Goal: Task Accomplishment & Management: Manage account settings

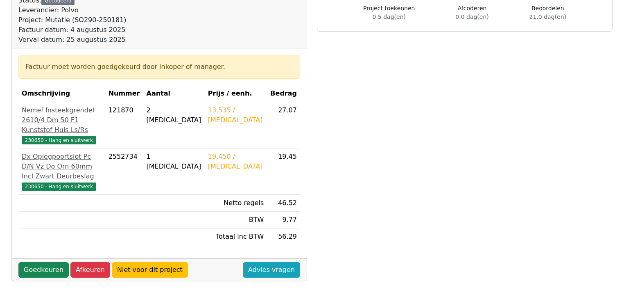
scroll to position [131, 0]
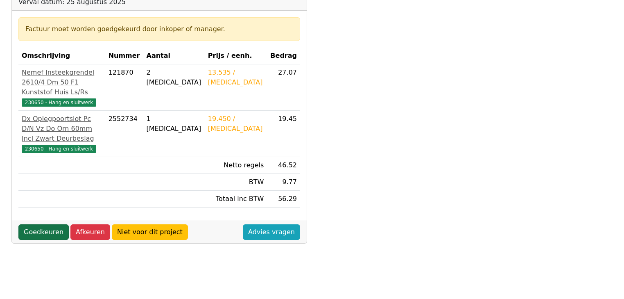
click at [41, 236] on link "Goedkeuren" at bounding box center [43, 232] width 50 height 16
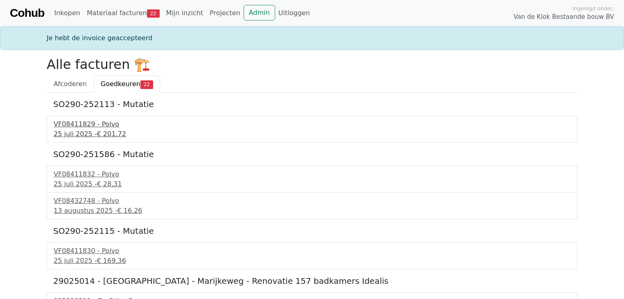
click at [80, 131] on div "25 juli 2025 - € 201,72" at bounding box center [312, 134] width 517 height 10
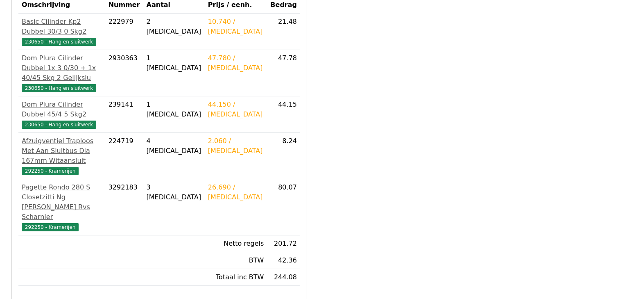
scroll to position [197, 0]
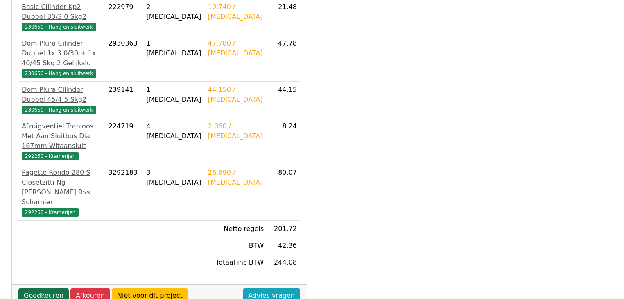
click at [46, 288] on link "Goedkeuren" at bounding box center [43, 296] width 50 height 16
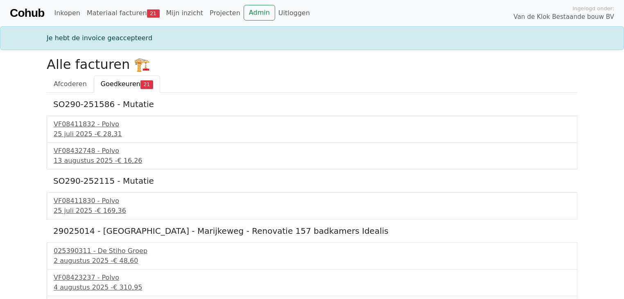
click at [100, 125] on div "VF08411832 - Polvo" at bounding box center [312, 124] width 517 height 10
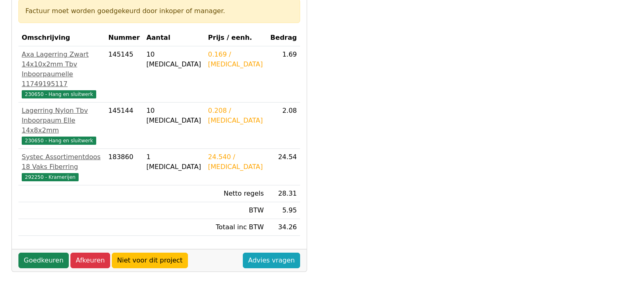
scroll to position [164, 0]
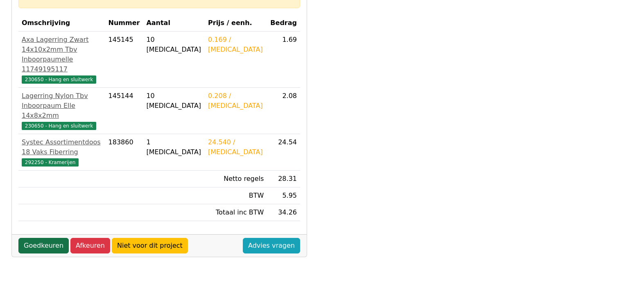
click at [38, 238] on link "Goedkeuren" at bounding box center [43, 246] width 50 height 16
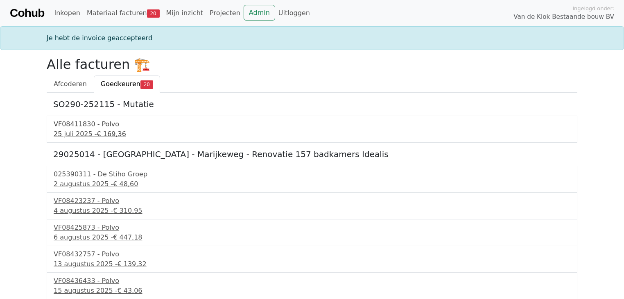
click at [68, 134] on div "25 juli 2025 - € 169,36" at bounding box center [312, 134] width 517 height 10
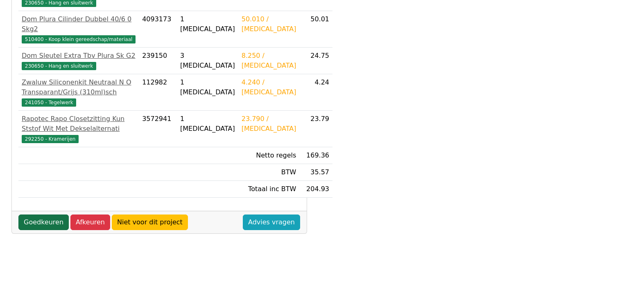
scroll to position [262, 0]
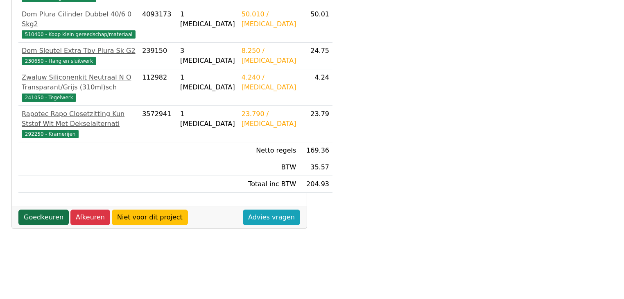
click at [56, 213] on link "Goedkeuren" at bounding box center [43, 217] width 50 height 16
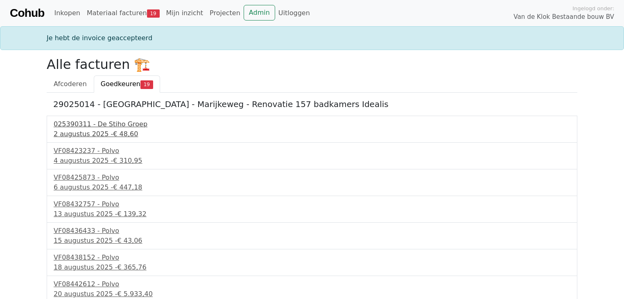
click at [118, 133] on span "€ 48,60" at bounding box center [125, 134] width 25 height 8
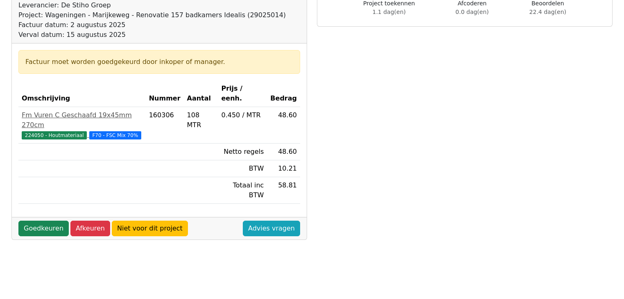
scroll to position [66, 0]
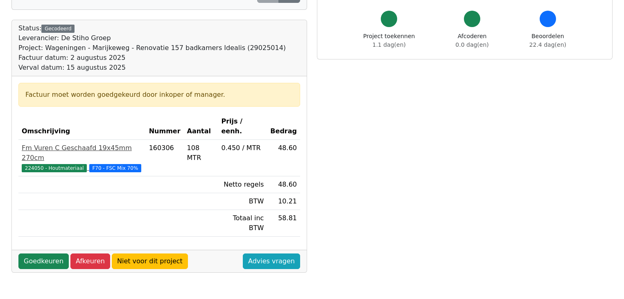
click at [53, 164] on span "224050 - Houtmateriaal" at bounding box center [54, 168] width 65 height 8
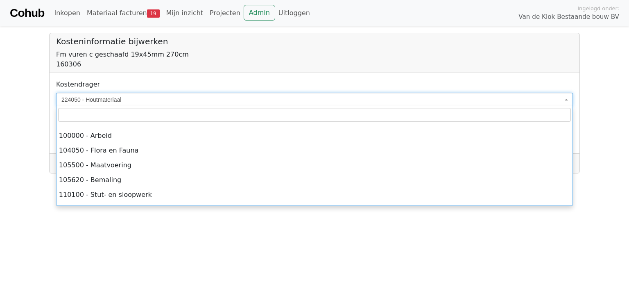
scroll to position [2821, 0]
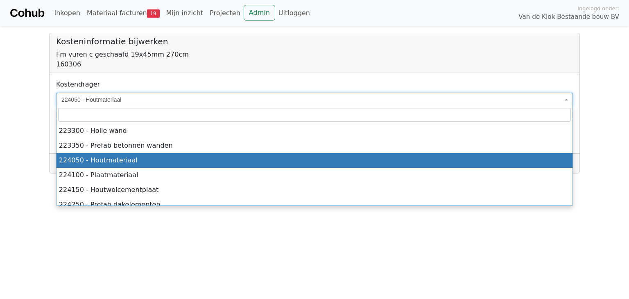
drag, startPoint x: 134, startPoint y: 100, endPoint x: 88, endPoint y: 101, distance: 45.1
click at [89, 101] on span "224050 - Houtmateriaal" at bounding box center [311, 99] width 501 height 8
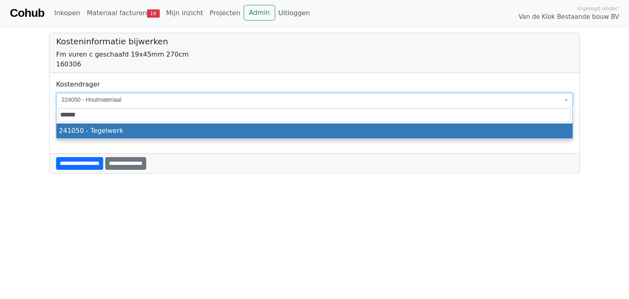
type input "******"
select select "****"
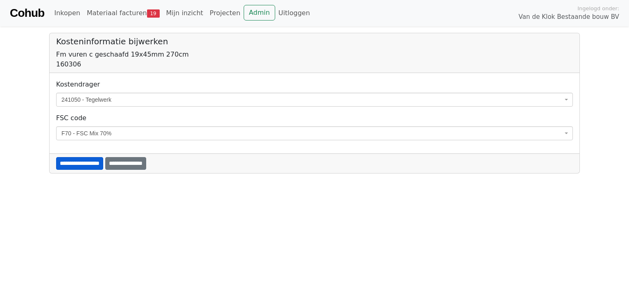
click at [103, 165] on input "**********" at bounding box center [79, 163] width 47 height 13
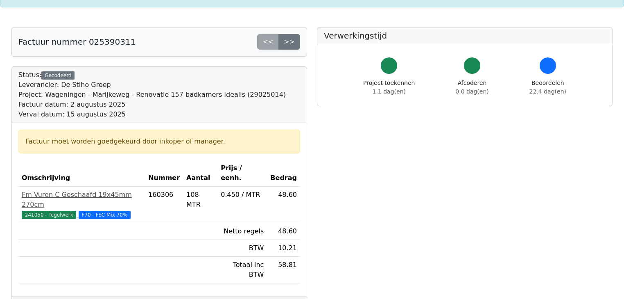
scroll to position [131, 0]
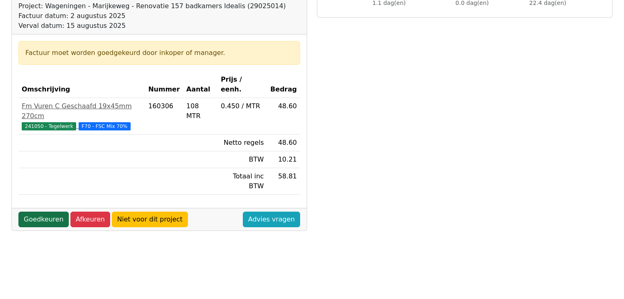
click at [44, 211] on link "Goedkeuren" at bounding box center [43, 219] width 50 height 16
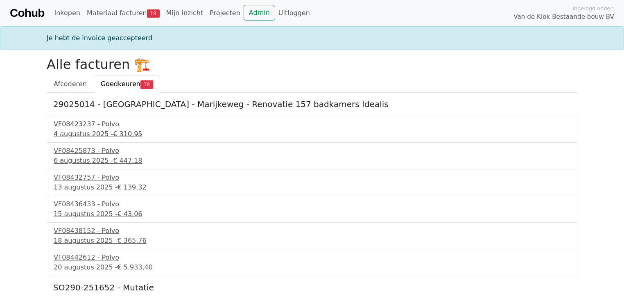
click at [91, 131] on div "4 augustus 2025 - € 310,95" at bounding box center [312, 134] width 517 height 10
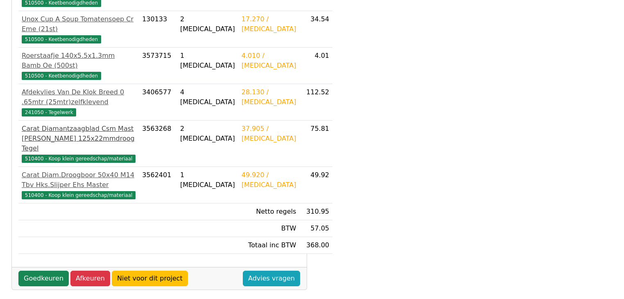
scroll to position [229, 0]
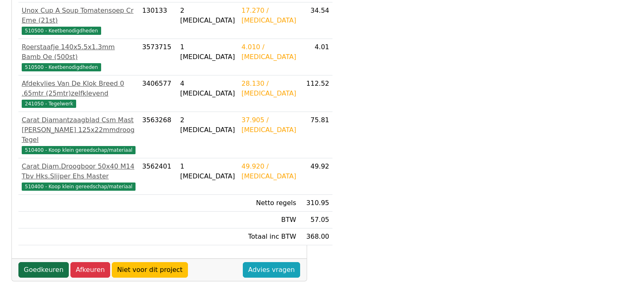
click at [44, 262] on link "Goedkeuren" at bounding box center [43, 270] width 50 height 16
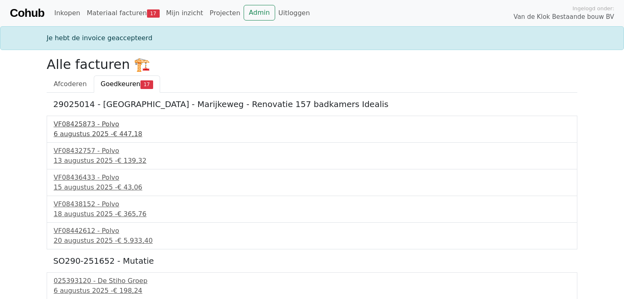
click at [91, 135] on div "6 augustus 2025 - € 447,18" at bounding box center [312, 134] width 517 height 10
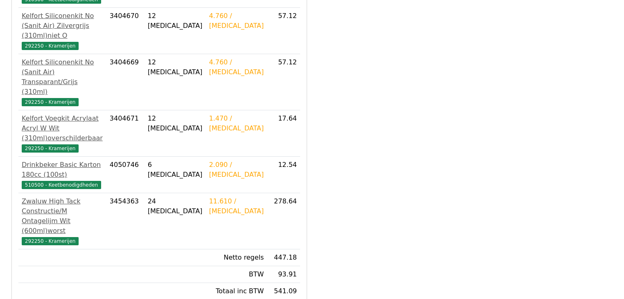
scroll to position [295, 0]
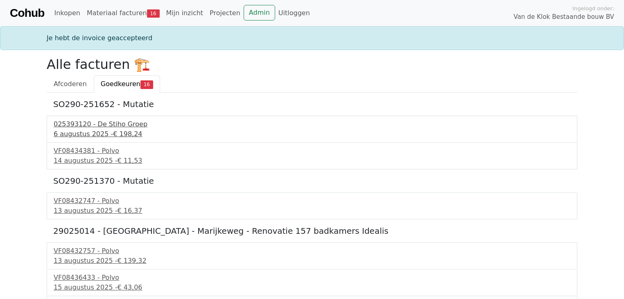
click at [120, 134] on span "€ 198,24" at bounding box center [127, 134] width 29 height 8
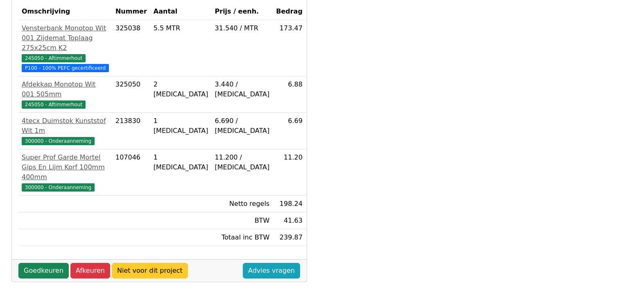
scroll to position [164, 0]
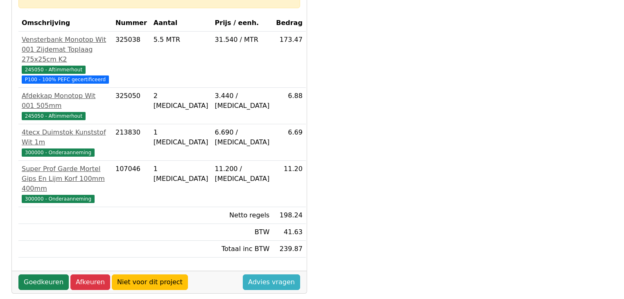
click at [264, 274] on link "Advies vragen" at bounding box center [271, 282] width 57 height 16
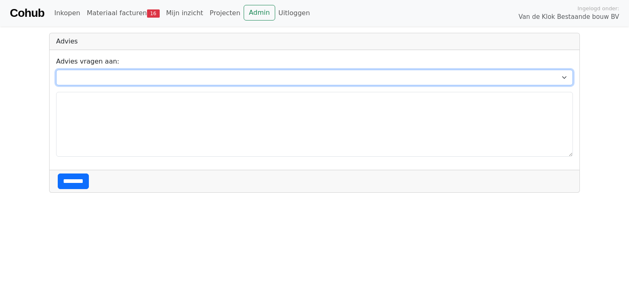
click at [116, 79] on select "**********" at bounding box center [314, 78] width 517 height 16
click at [127, 79] on select "**********" at bounding box center [314, 78] width 517 height 16
click at [125, 77] on select "**********" at bounding box center [314, 78] width 517 height 16
select select "****"
click at [56, 70] on select "**********" at bounding box center [314, 78] width 517 height 16
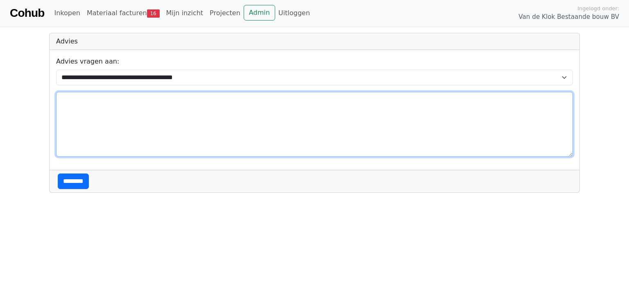
click at [113, 129] on textarea at bounding box center [314, 124] width 517 height 65
click at [62, 101] on textarea "**********" at bounding box center [314, 124] width 517 height 65
type textarea "**********"
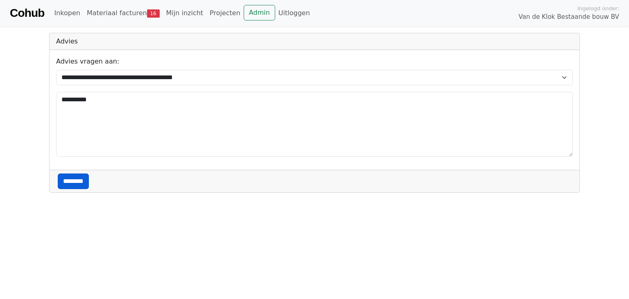
click at [77, 180] on input "********" at bounding box center [73, 181] width 31 height 16
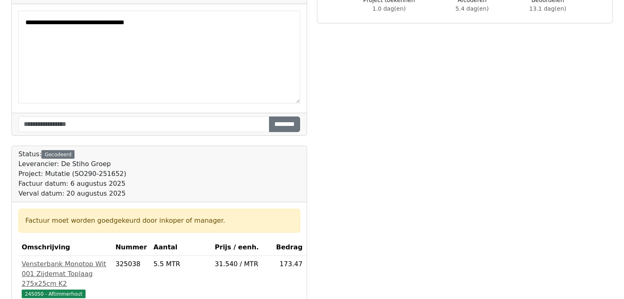
scroll to position [46, 0]
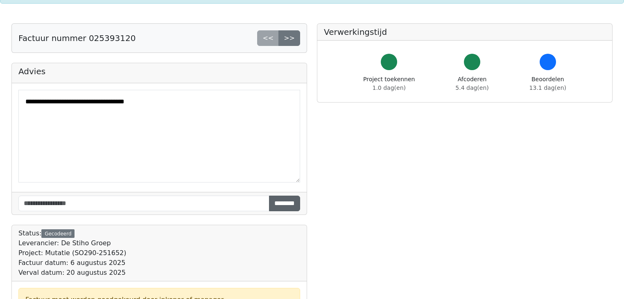
click at [286, 202] on input "********" at bounding box center [284, 203] width 31 height 16
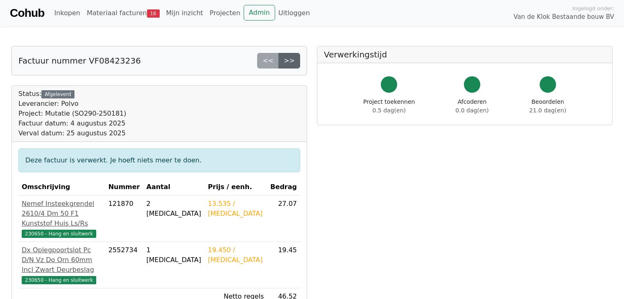
click at [285, 62] on link ">>" at bounding box center [290, 61] width 22 height 16
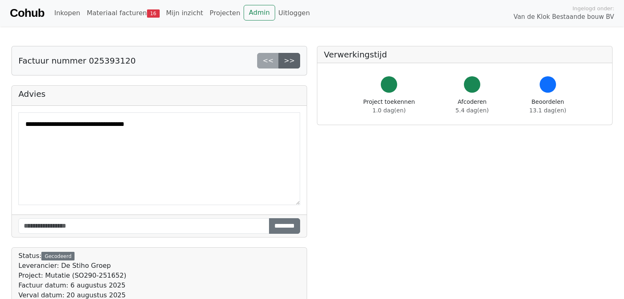
click at [287, 62] on link ">>" at bounding box center [290, 61] width 22 height 16
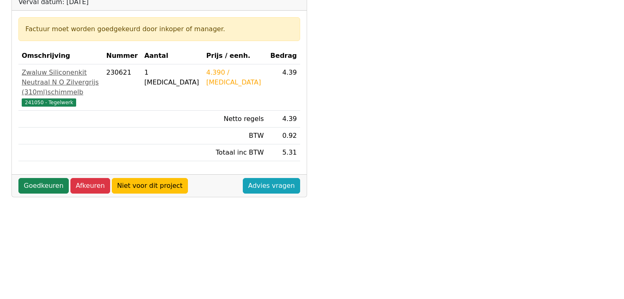
scroll to position [98, 0]
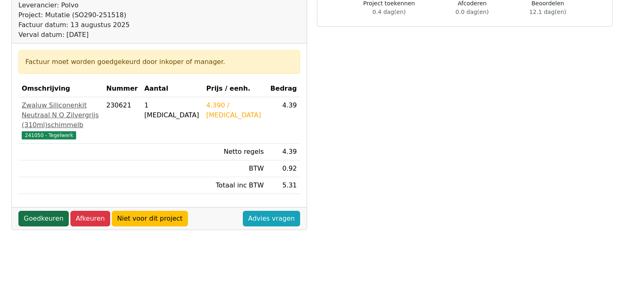
click at [53, 226] on link "Goedkeuren" at bounding box center [43, 219] width 50 height 16
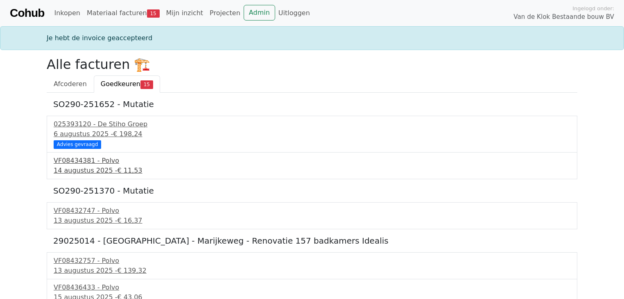
click at [97, 170] on div "14 augustus 2025 - € 11,53" at bounding box center [312, 170] width 517 height 10
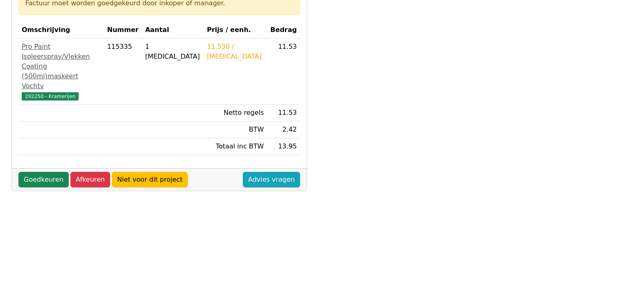
scroll to position [164, 0]
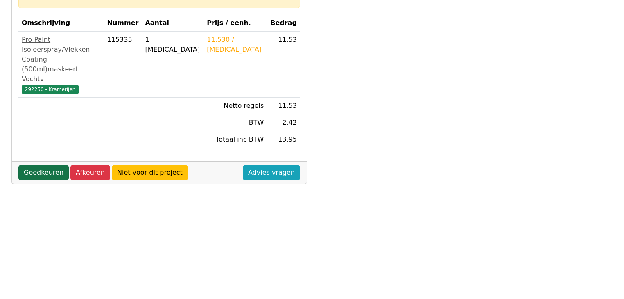
click at [43, 173] on link "Goedkeuren" at bounding box center [43, 173] width 50 height 16
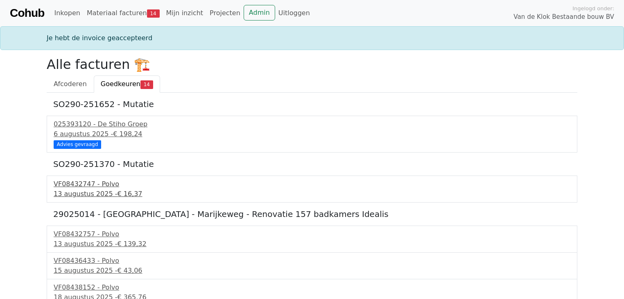
click at [88, 194] on div "13 augustus 2025 - € 16,37" at bounding box center [312, 194] width 517 height 10
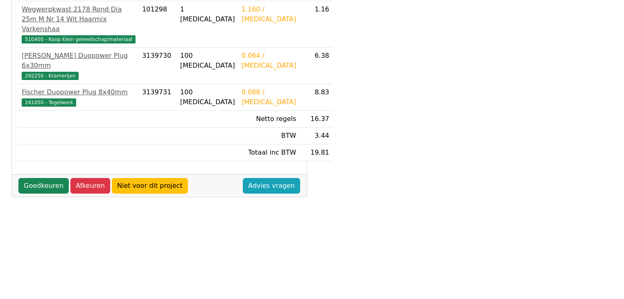
scroll to position [197, 0]
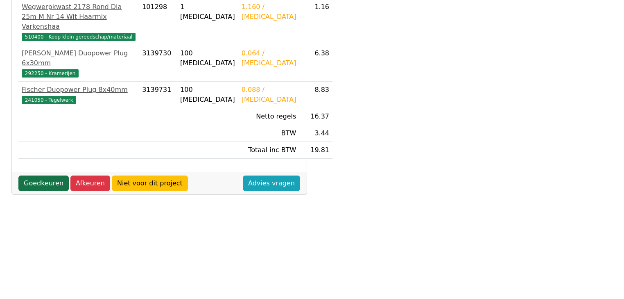
click at [30, 191] on link "Goedkeuren" at bounding box center [43, 183] width 50 height 16
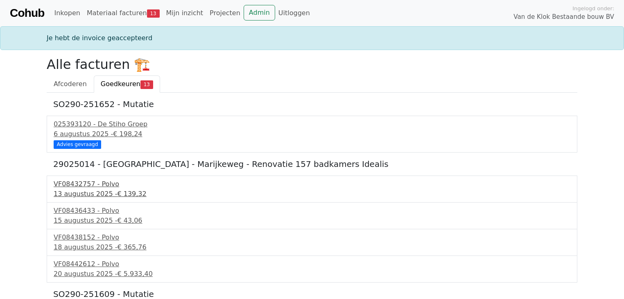
click at [90, 193] on div "13 augustus 2025 - € 139,32" at bounding box center [312, 194] width 517 height 10
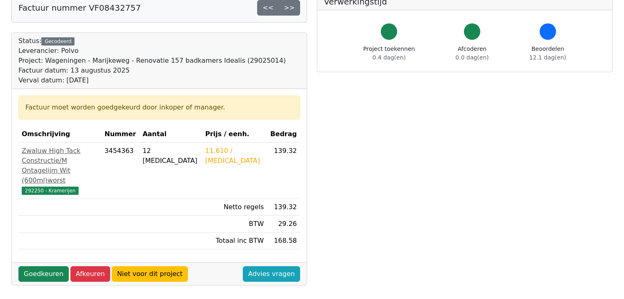
scroll to position [98, 0]
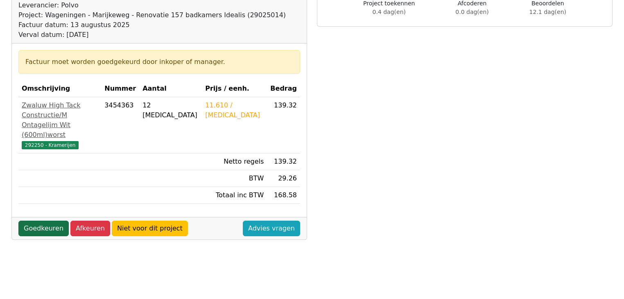
click at [52, 226] on link "Goedkeuren" at bounding box center [43, 228] width 50 height 16
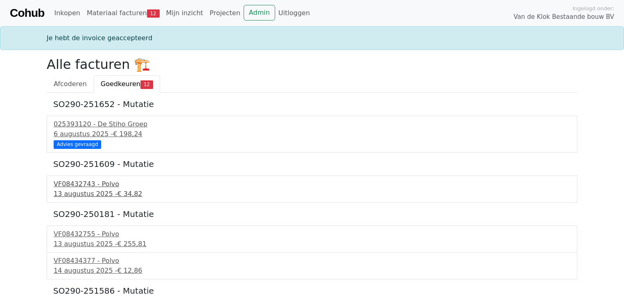
click at [73, 190] on div "[DATE] - € 34,82" at bounding box center [312, 194] width 517 height 10
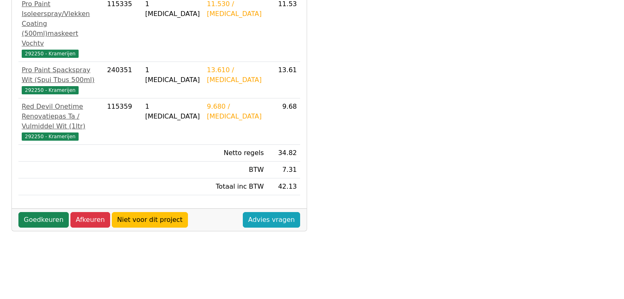
scroll to position [197, 0]
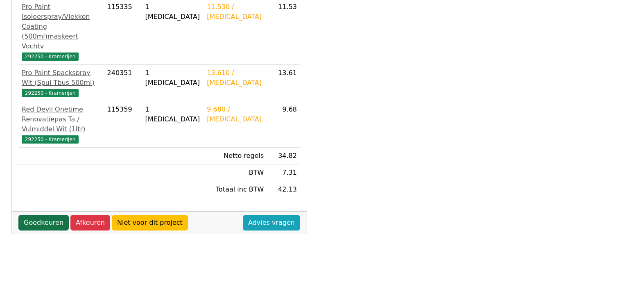
click at [41, 215] on link "Goedkeuren" at bounding box center [43, 223] width 50 height 16
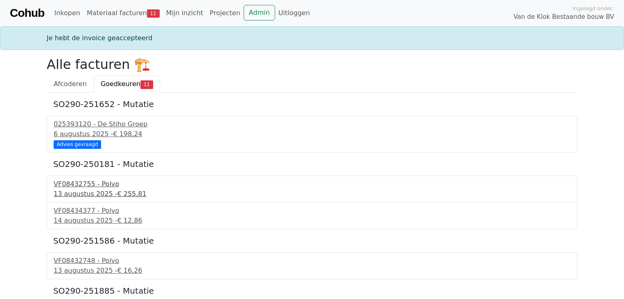
click at [103, 187] on div "VF08432755 - Polvo" at bounding box center [312, 184] width 517 height 10
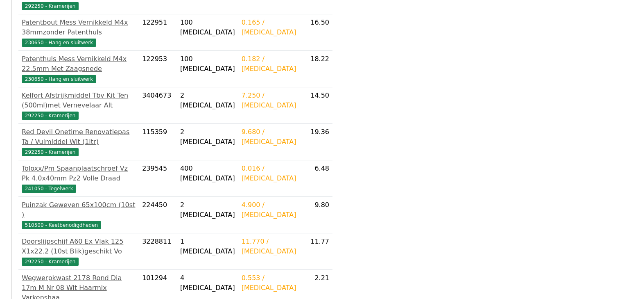
scroll to position [684, 0]
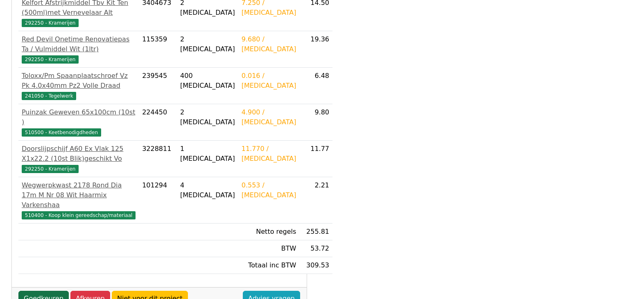
click at [52, 290] on link "Goedkeuren" at bounding box center [43, 298] width 50 height 16
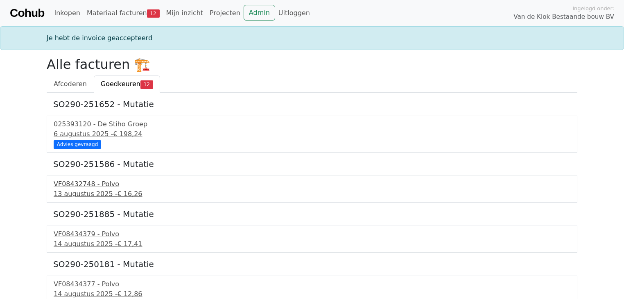
click at [95, 191] on div "13 augustus 2025 - € 16,26" at bounding box center [312, 194] width 517 height 10
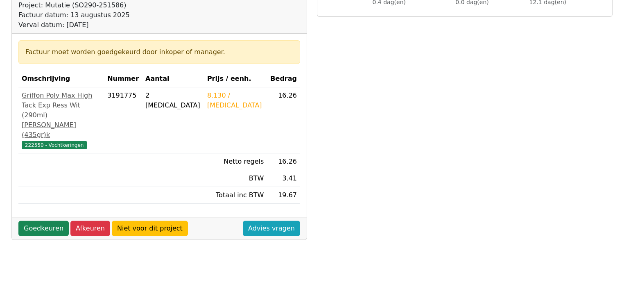
scroll to position [98, 0]
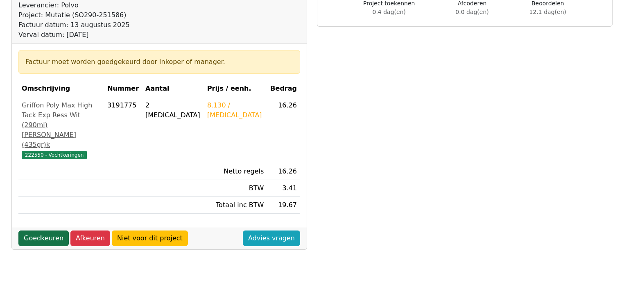
click at [33, 238] on link "Goedkeuren" at bounding box center [43, 238] width 50 height 16
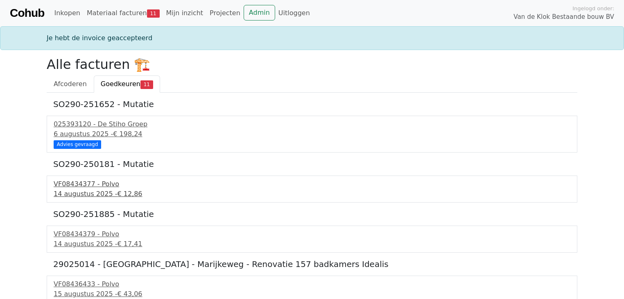
click at [90, 195] on div "[DATE] - € 12,86" at bounding box center [312, 194] width 517 height 10
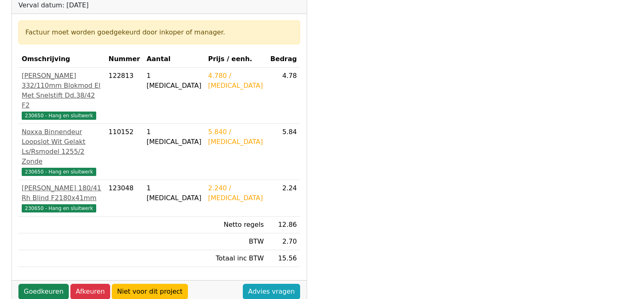
scroll to position [131, 0]
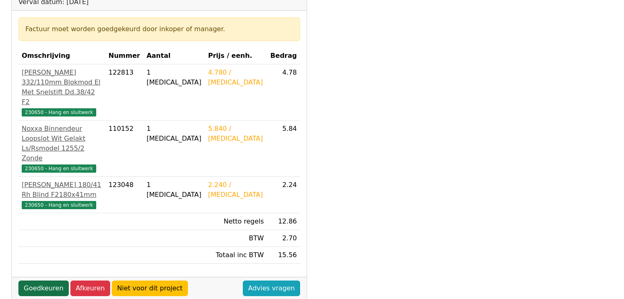
click at [43, 280] on link "Goedkeuren" at bounding box center [43, 288] width 50 height 16
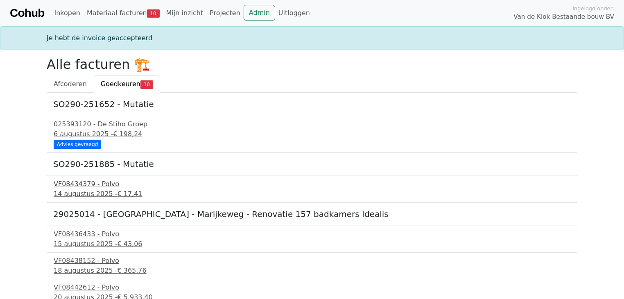
click at [94, 196] on div "14 augustus 2025 - € 17,41" at bounding box center [312, 194] width 517 height 10
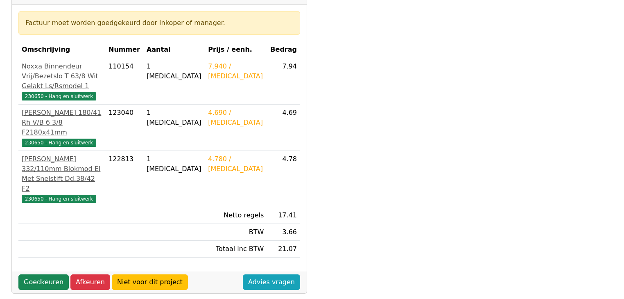
scroll to position [197, 0]
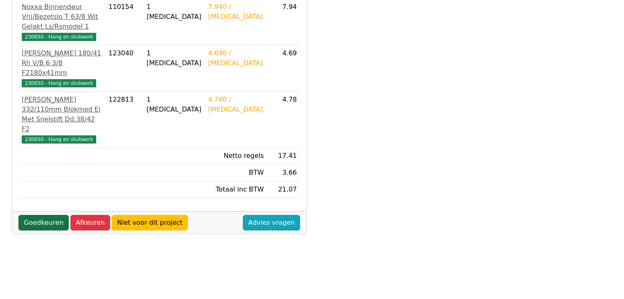
click at [45, 215] on link "Goedkeuren" at bounding box center [43, 223] width 50 height 16
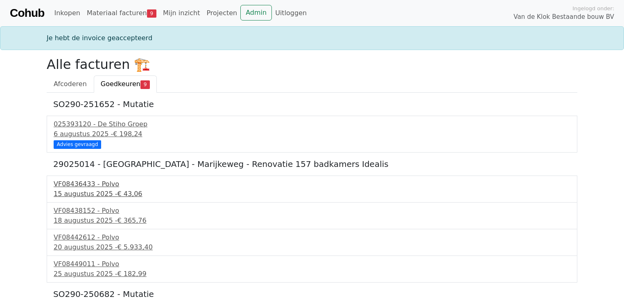
click at [87, 196] on div "15 augustus 2025 - € 43,06" at bounding box center [312, 194] width 517 height 10
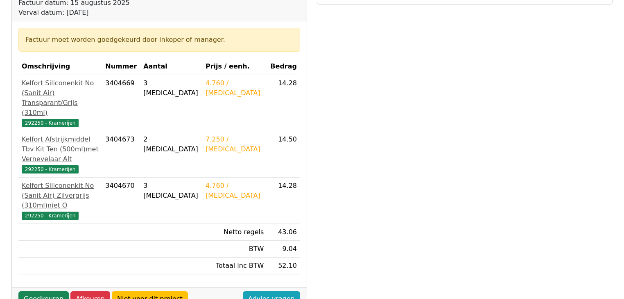
scroll to position [131, 0]
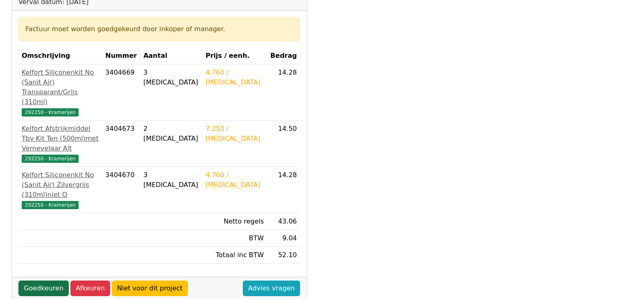
click at [49, 280] on link "Goedkeuren" at bounding box center [43, 288] width 50 height 16
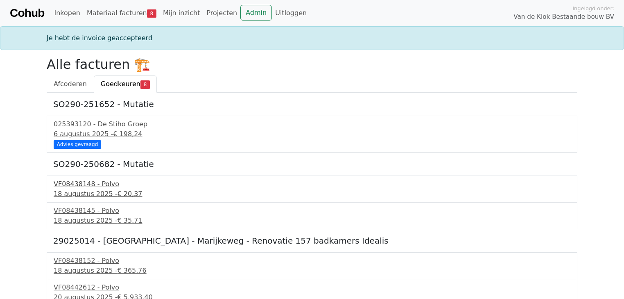
click at [71, 191] on div "18 augustus 2025 - € 20,37" at bounding box center [312, 194] width 517 height 10
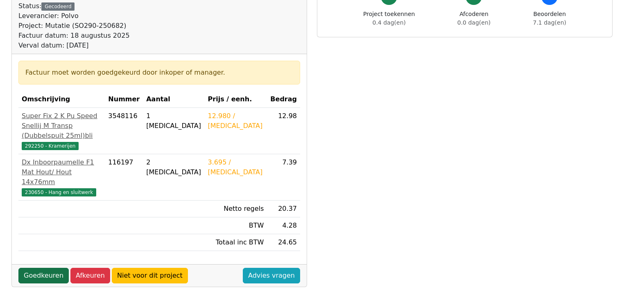
scroll to position [98, 0]
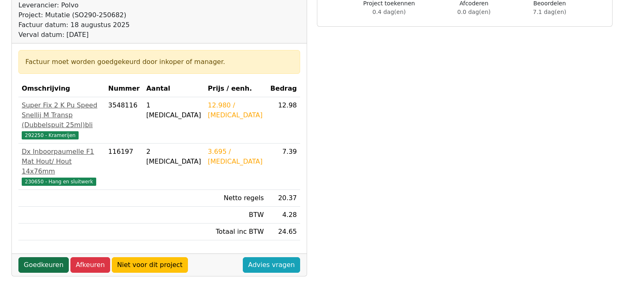
click at [51, 259] on link "Goedkeuren" at bounding box center [43, 265] width 50 height 16
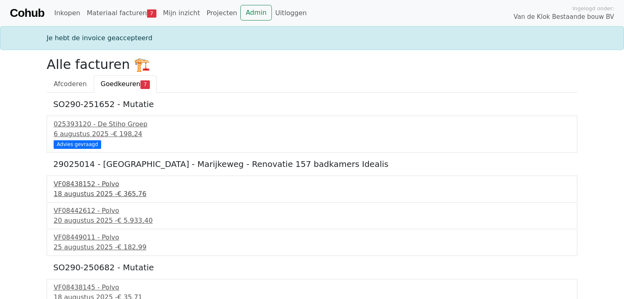
click at [106, 193] on div "[DATE] - € 365,76" at bounding box center [312, 194] width 517 height 10
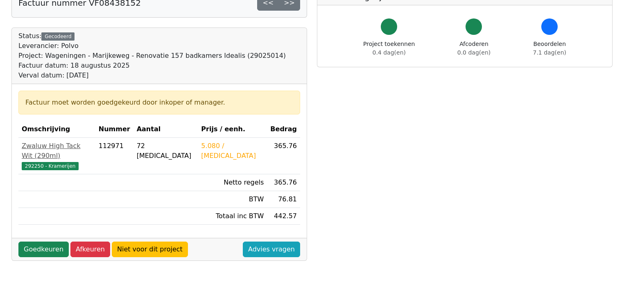
scroll to position [66, 0]
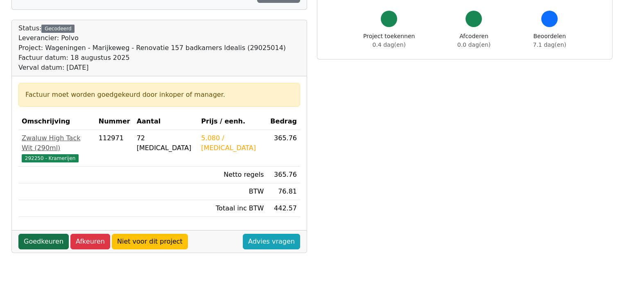
click at [37, 233] on link "Goedkeuren" at bounding box center [43, 241] width 50 height 16
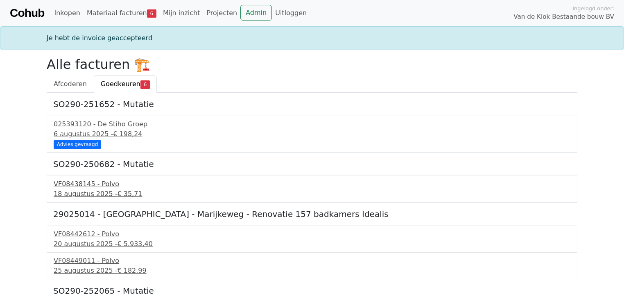
click at [86, 185] on div "VF08438145 - Polvo" at bounding box center [312, 184] width 517 height 10
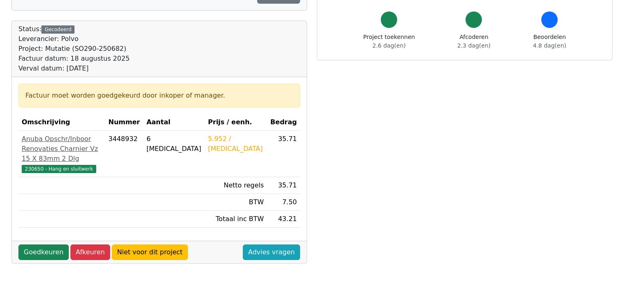
scroll to position [66, 0]
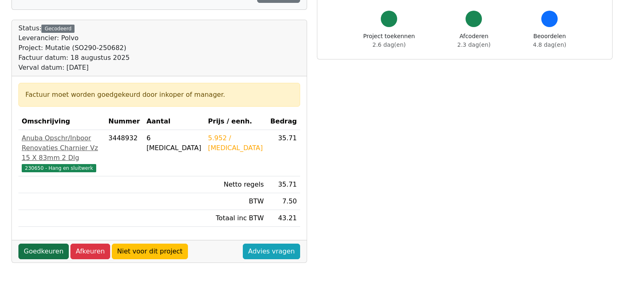
click at [42, 259] on link "Goedkeuren" at bounding box center [43, 251] width 50 height 16
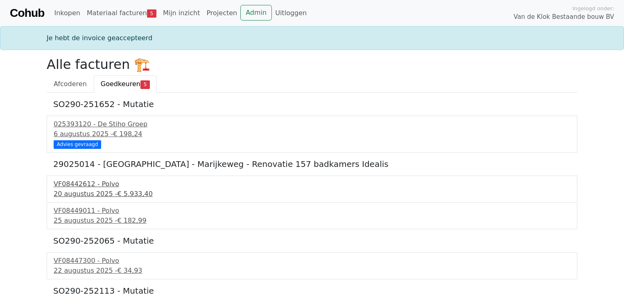
click at [87, 184] on div "VF08442612 - Polvo" at bounding box center [312, 184] width 517 height 10
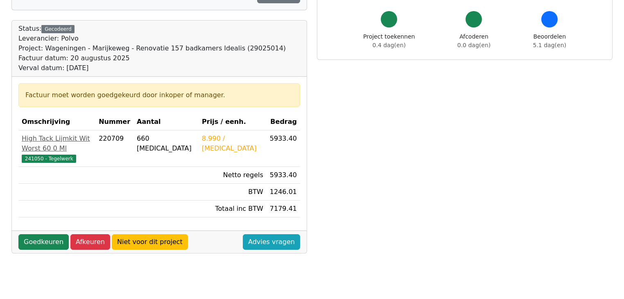
scroll to position [66, 0]
click at [172, 284] on div "Factuur nummer VF08442612 << >> Status: Gecodeerd Leverancier: Polvo Project: W…" at bounding box center [160, 251] width 306 height 542
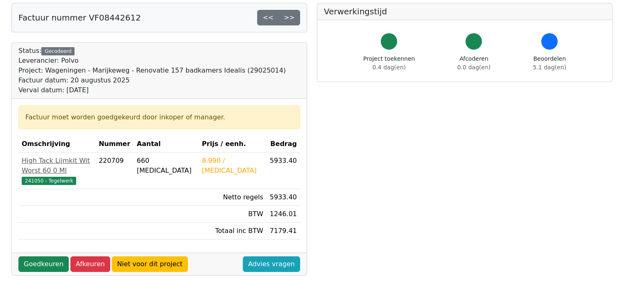
scroll to position [0, 0]
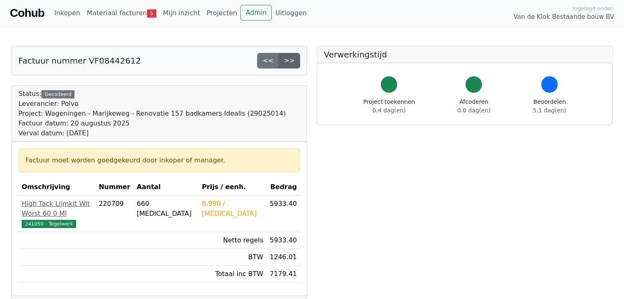
click at [295, 59] on link ">>" at bounding box center [290, 61] width 22 height 16
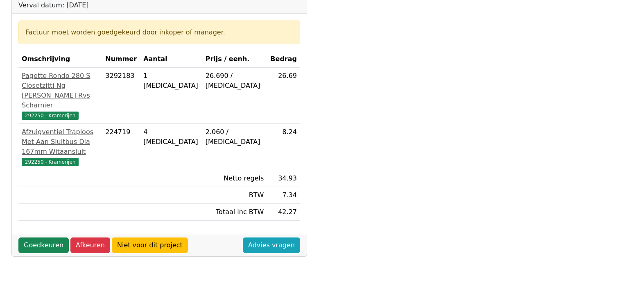
scroll to position [131, 0]
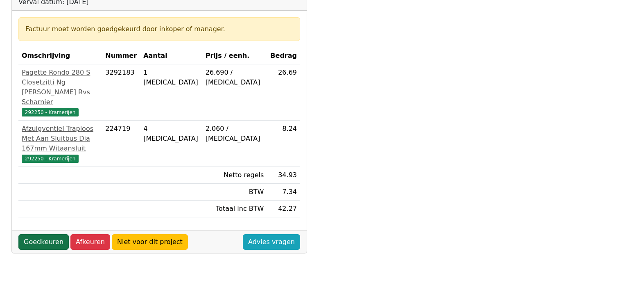
click at [43, 244] on link "Goedkeuren" at bounding box center [43, 242] width 50 height 16
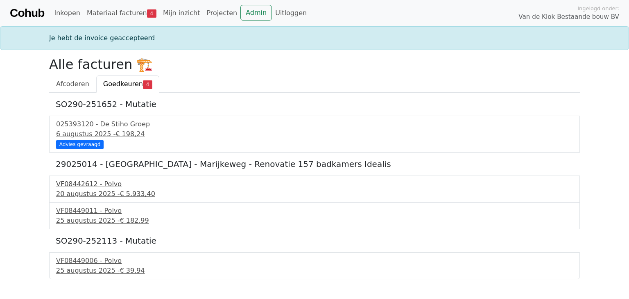
click at [89, 193] on div "[DATE] - € 5.933,40" at bounding box center [314, 194] width 517 height 10
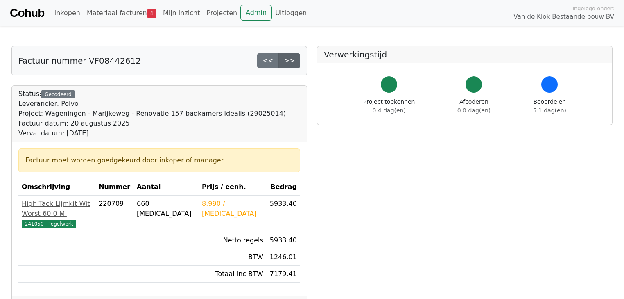
click at [291, 60] on link ">>" at bounding box center [290, 61] width 22 height 16
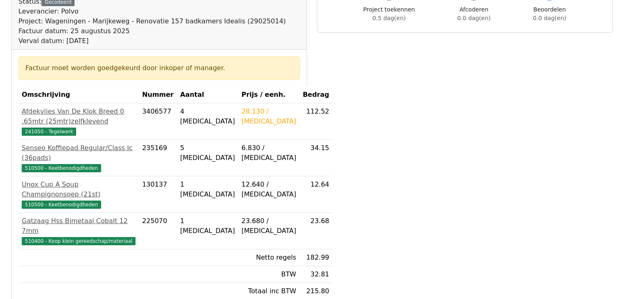
scroll to position [164, 0]
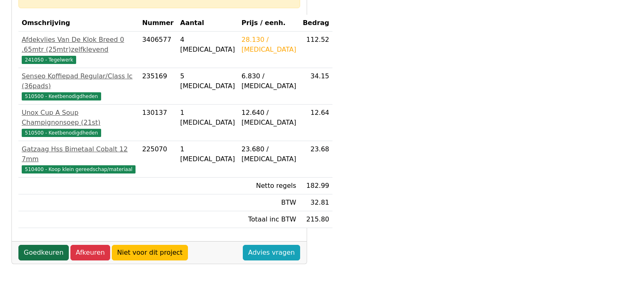
click at [42, 254] on link "Goedkeuren" at bounding box center [43, 253] width 50 height 16
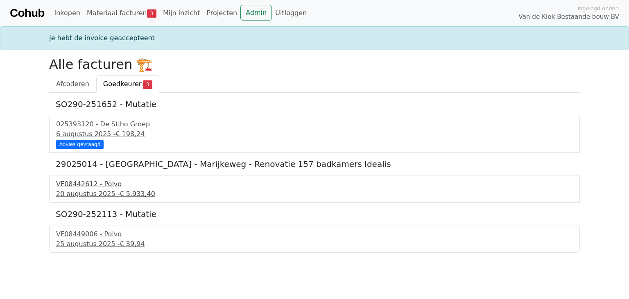
click at [95, 196] on div "[DATE] - € 5.933,40" at bounding box center [314, 194] width 517 height 10
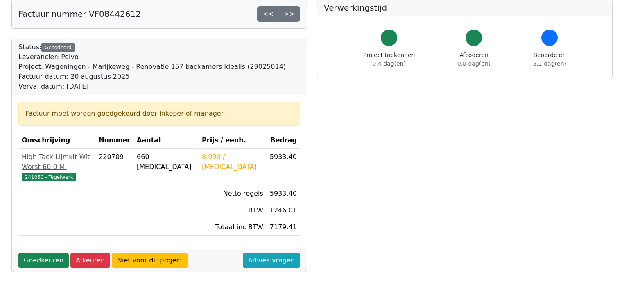
scroll to position [33, 0]
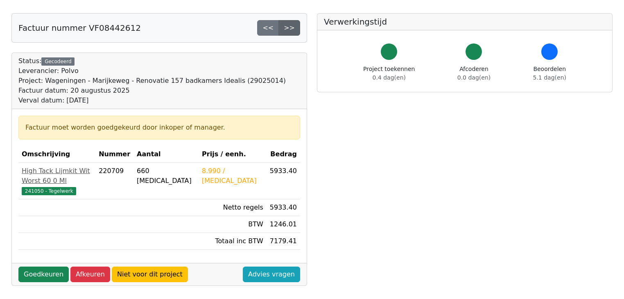
click at [296, 28] on link ">>" at bounding box center [290, 28] width 22 height 16
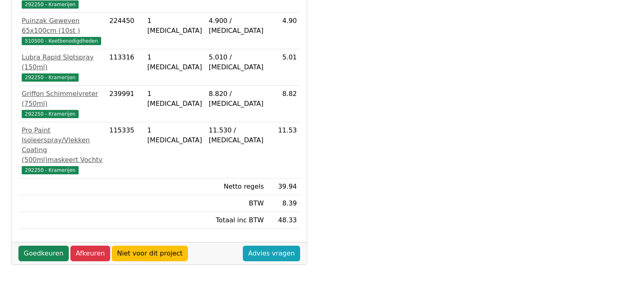
scroll to position [229, 0]
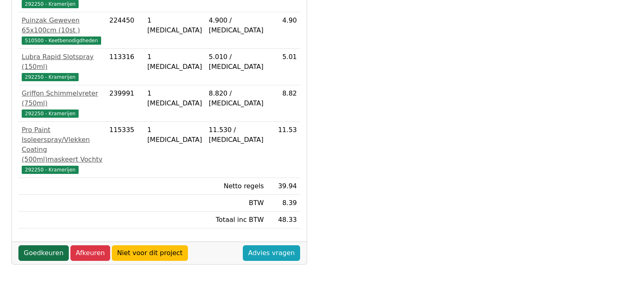
click at [41, 245] on link "Goedkeuren" at bounding box center [43, 253] width 50 height 16
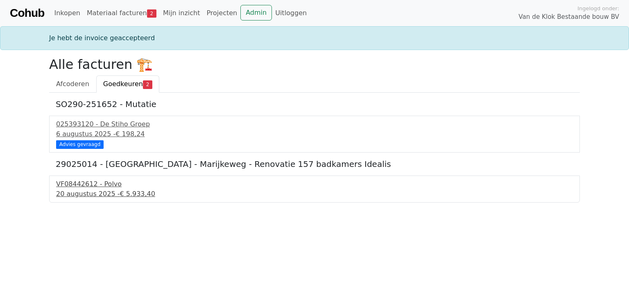
click at [120, 193] on span "€ 5.933,40" at bounding box center [138, 194] width 36 height 8
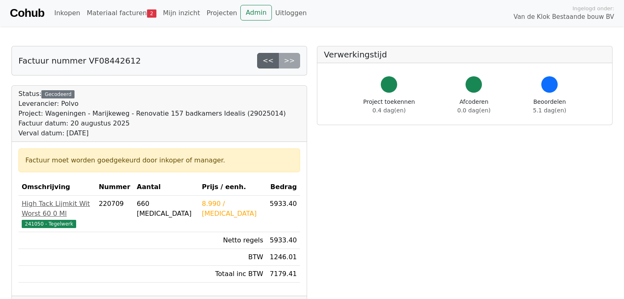
click at [272, 59] on link "<<" at bounding box center [268, 61] width 22 height 16
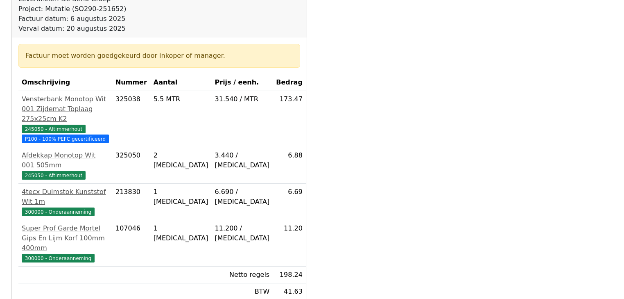
scroll to position [318, 0]
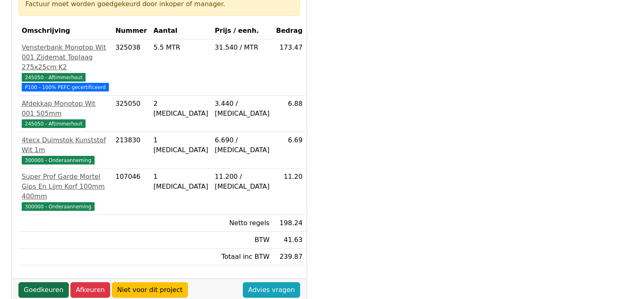
click at [50, 282] on link "Goedkeuren" at bounding box center [43, 290] width 50 height 16
